Goal: Check status: Check status

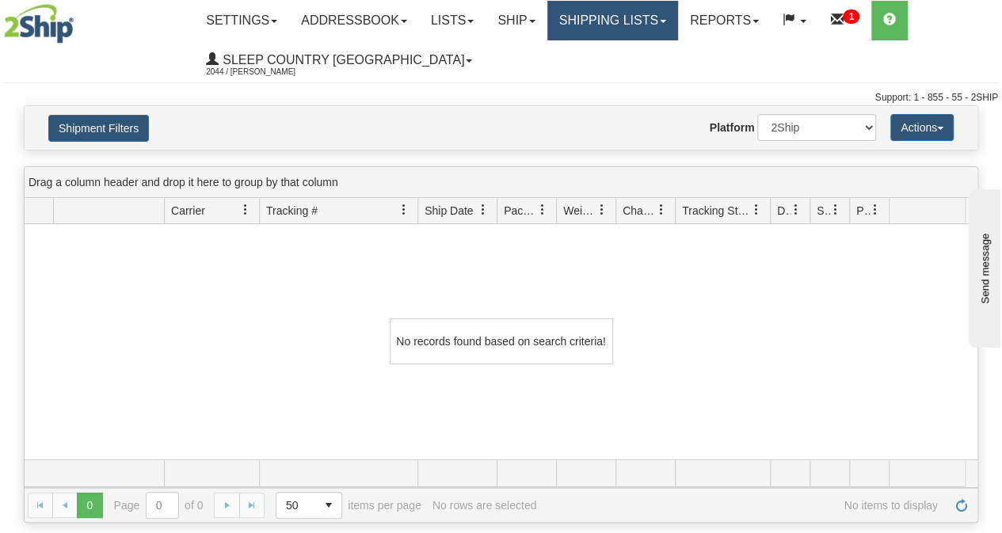
click at [629, 20] on link "Shipping lists" at bounding box center [612, 21] width 131 height 40
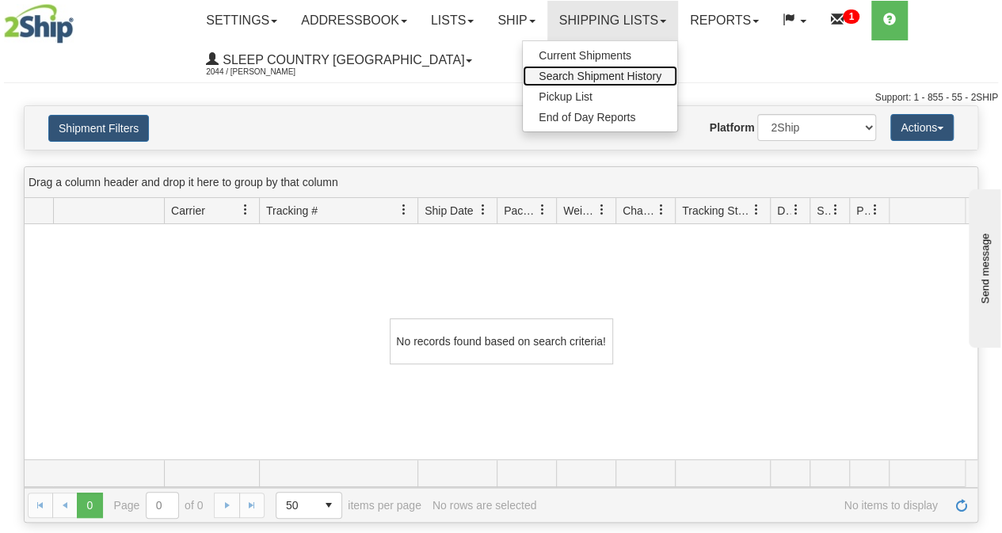
click at [611, 72] on span "Search Shipment History" at bounding box center [600, 76] width 123 height 13
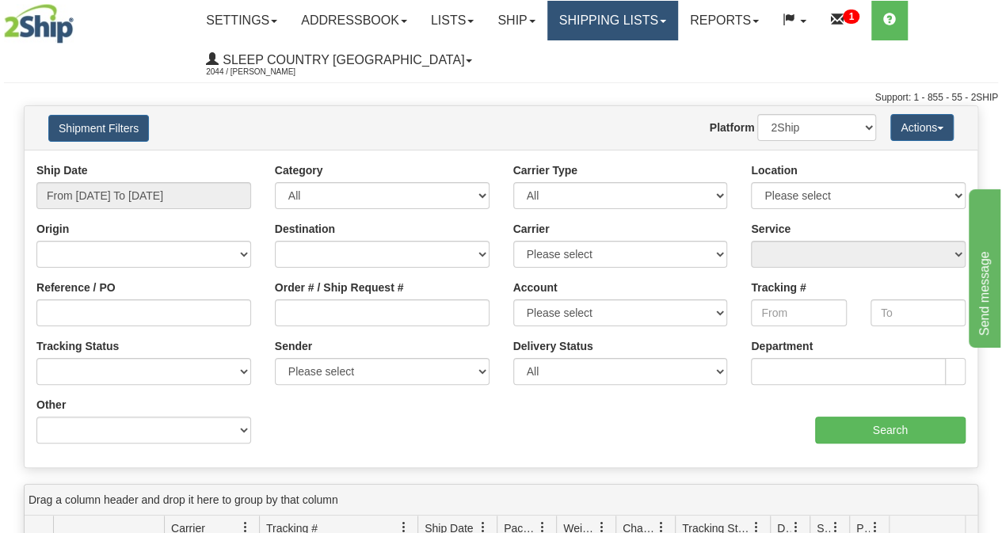
click at [642, 17] on link "Shipping lists" at bounding box center [612, 21] width 131 height 40
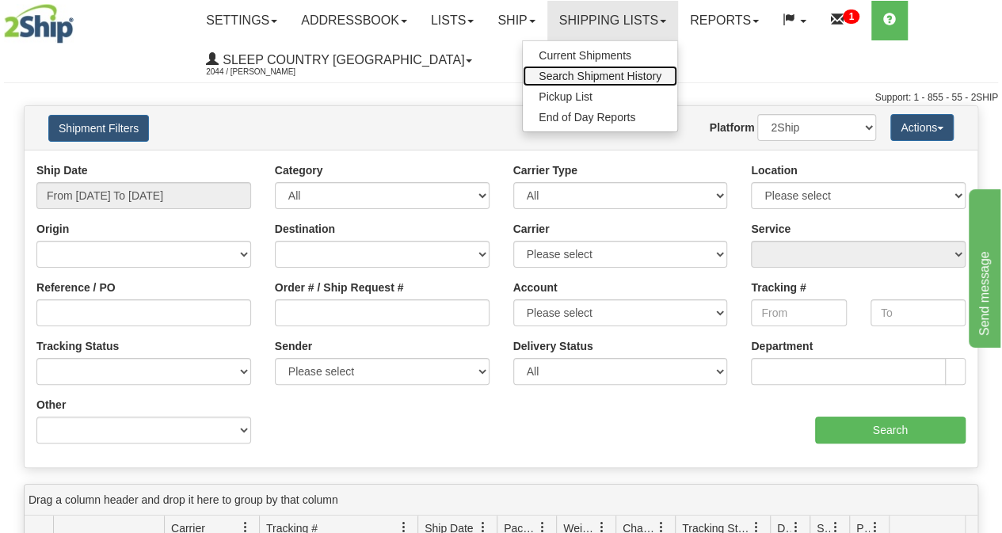
click at [599, 75] on span "Search Shipment History" at bounding box center [600, 76] width 123 height 13
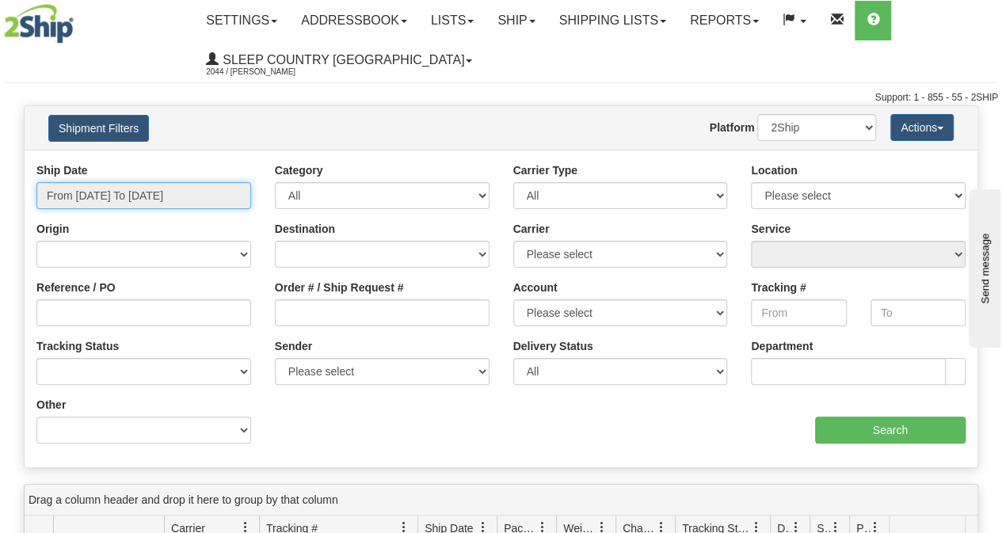
click at [166, 201] on input "From [DATE] To [DATE]" at bounding box center [143, 195] width 215 height 27
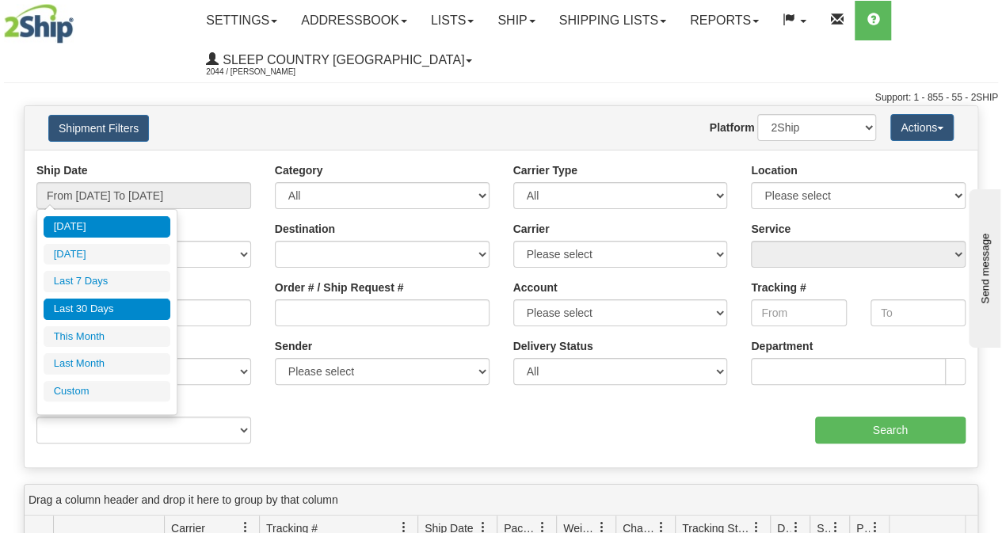
click at [109, 305] on li "Last 30 Days" at bounding box center [107, 309] width 127 height 21
type input "From 08/29/2025 To 09/27/2025"
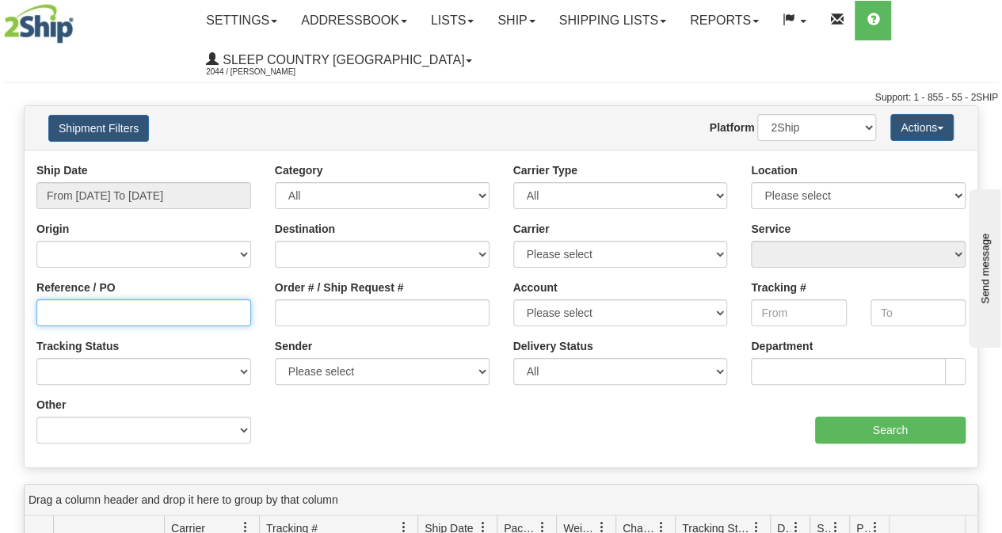
click at [169, 311] on input "Reference / PO" at bounding box center [143, 312] width 215 height 27
paste input "9000I118571"
type input "9000I118571"
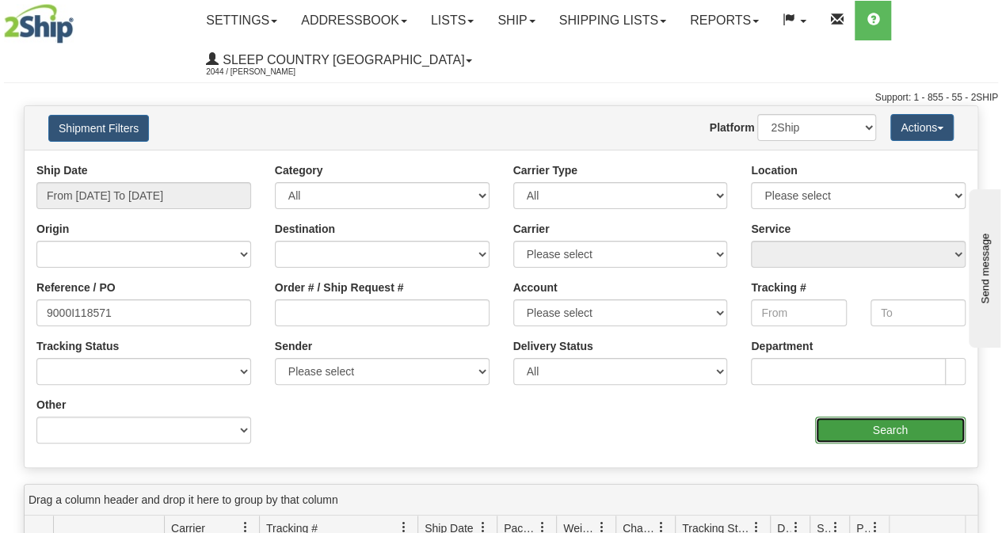
click at [893, 436] on input "Search" at bounding box center [890, 430] width 151 height 27
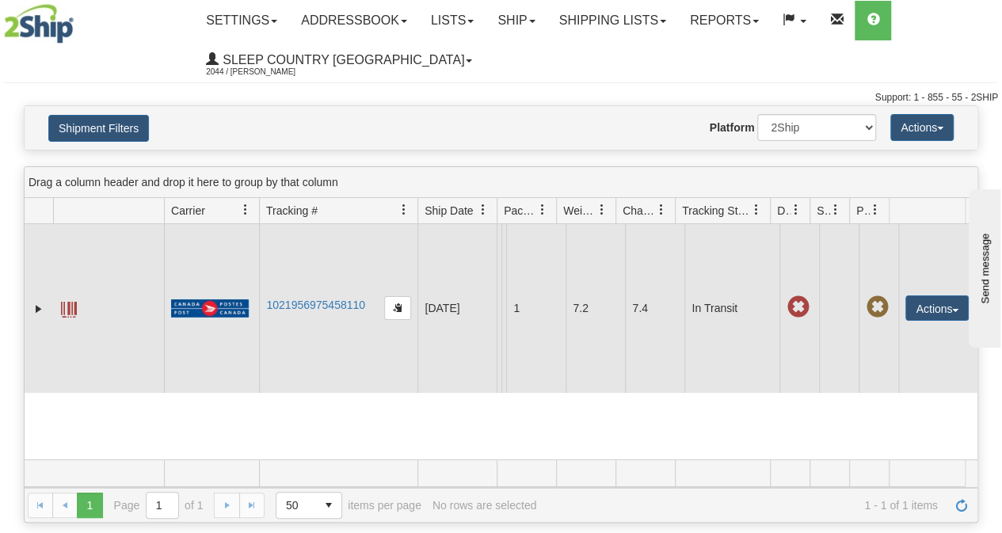
click at [65, 303] on span at bounding box center [69, 310] width 16 height 16
